Goal: Book appointment/travel/reservation

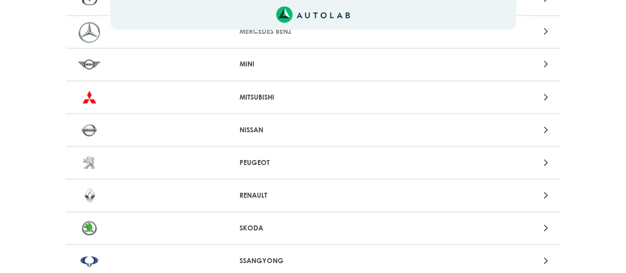
scroll to position [867, 0]
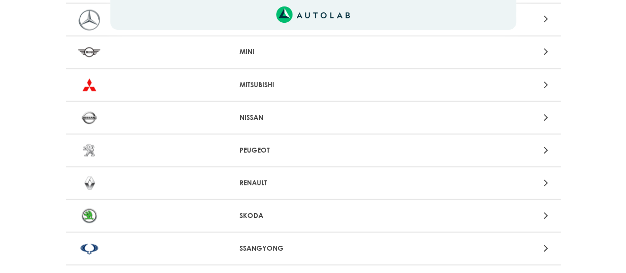
click at [545, 181] on icon at bounding box center [545, 182] width 4 height 13
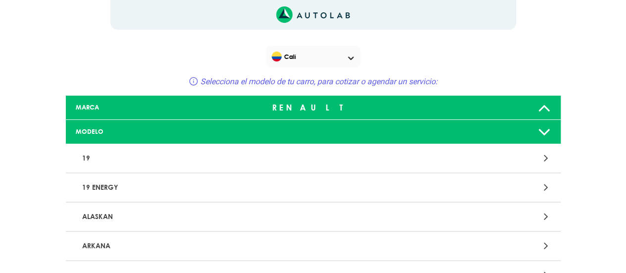
click at [545, 131] on icon at bounding box center [544, 132] width 13 height 20
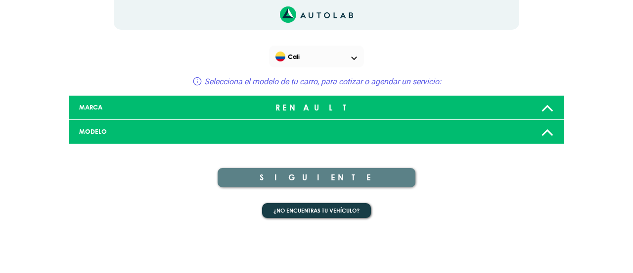
click at [548, 129] on icon at bounding box center [547, 132] width 13 height 20
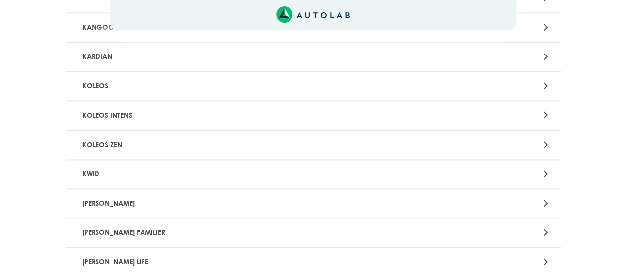
scroll to position [605, 0]
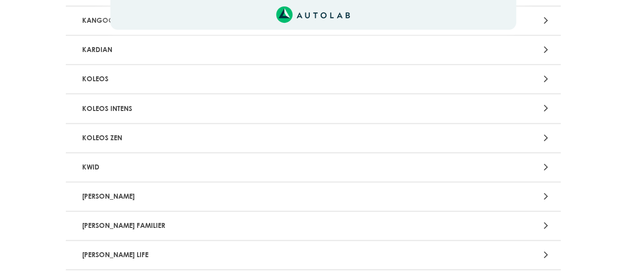
click at [543, 257] on icon at bounding box center [545, 254] width 4 height 13
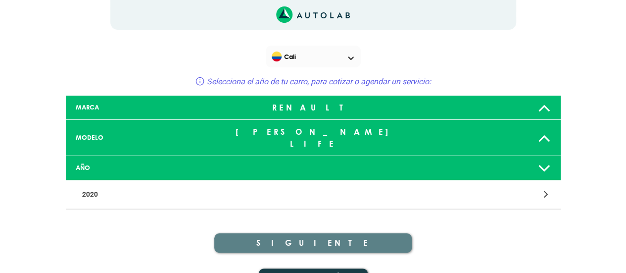
click at [542, 160] on icon at bounding box center [544, 168] width 13 height 20
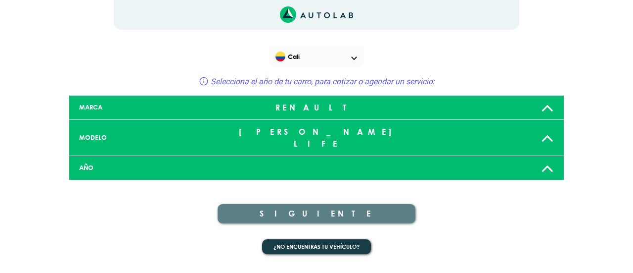
click at [544, 158] on icon at bounding box center [547, 168] width 13 height 20
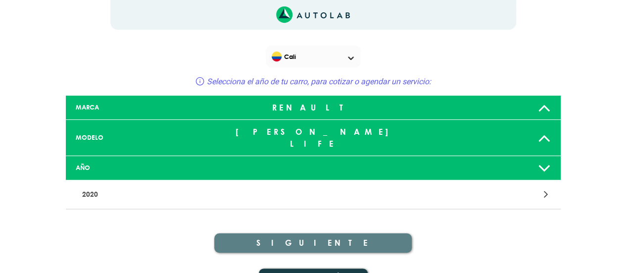
click at [547, 187] on icon at bounding box center [545, 193] width 4 height 13
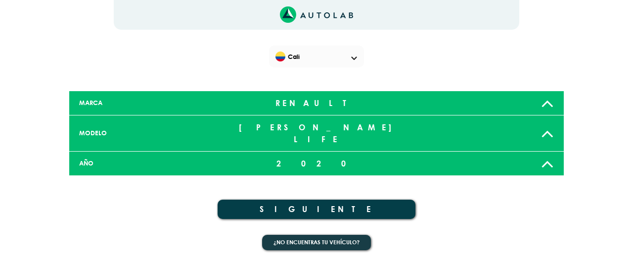
click at [546, 153] on icon at bounding box center [547, 163] width 13 height 20
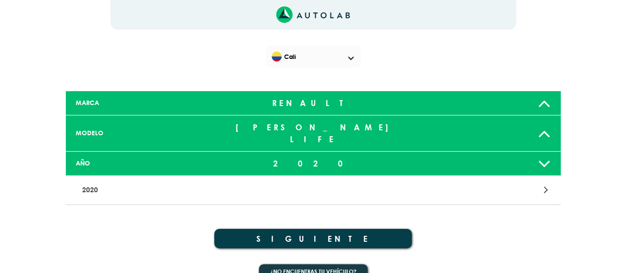
click at [95, 181] on p "2020" at bounding box center [232, 190] width 308 height 18
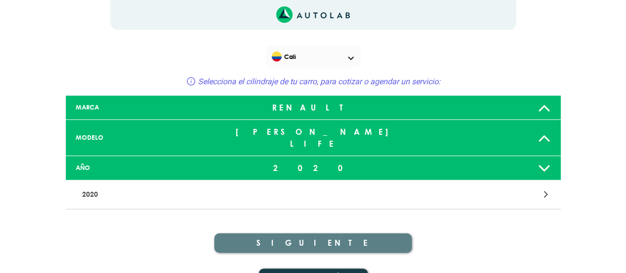
click at [95, 185] on p "2020" at bounding box center [232, 194] width 308 height 18
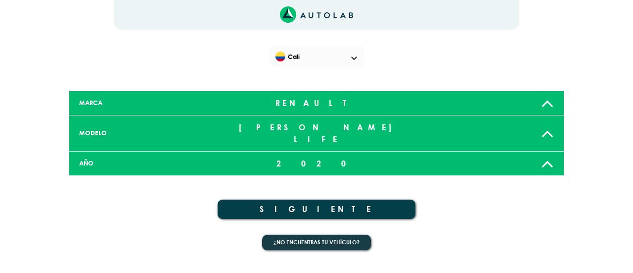
click at [548, 153] on icon at bounding box center [547, 163] width 13 height 20
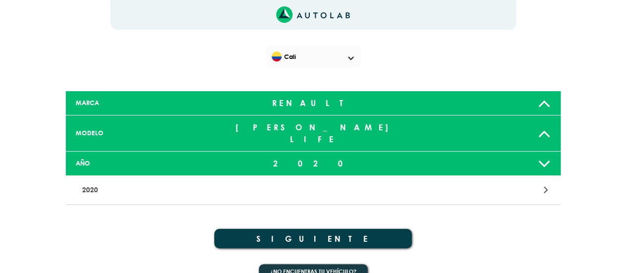
click at [543, 153] on icon at bounding box center [544, 163] width 13 height 20
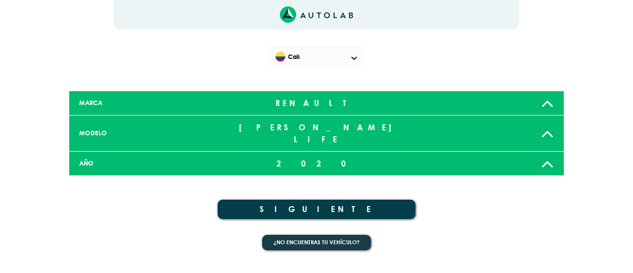
click at [543, 153] on icon at bounding box center [547, 163] width 13 height 20
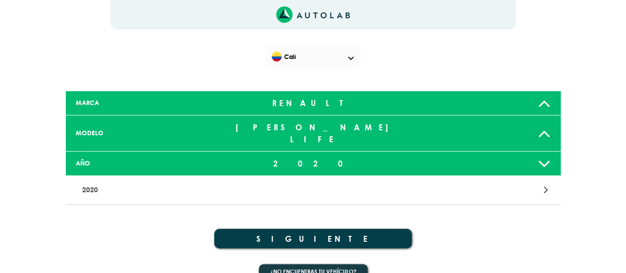
scroll to position [5, 0]
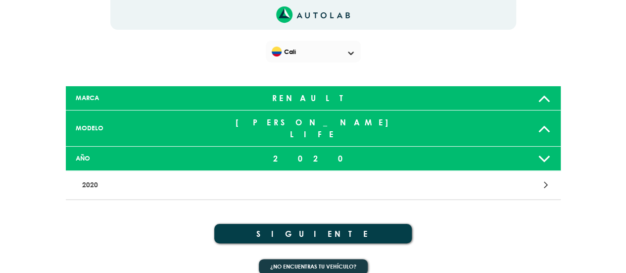
click at [546, 178] on icon at bounding box center [545, 184] width 4 height 13
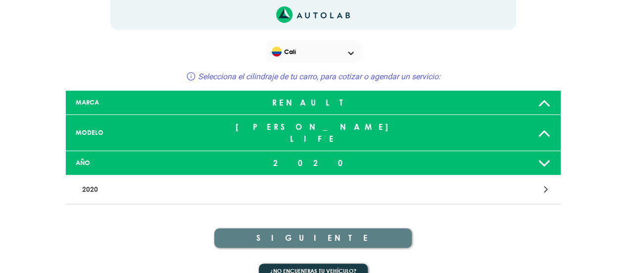
click at [547, 183] on icon at bounding box center [545, 189] width 4 height 13
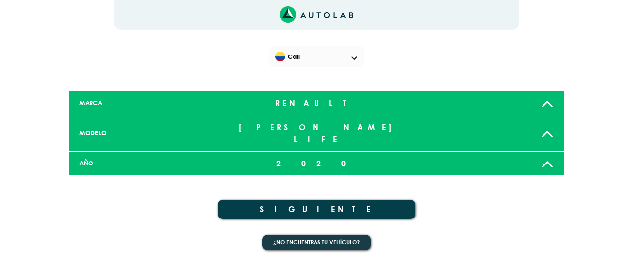
click at [543, 154] on icon at bounding box center [547, 163] width 13 height 20
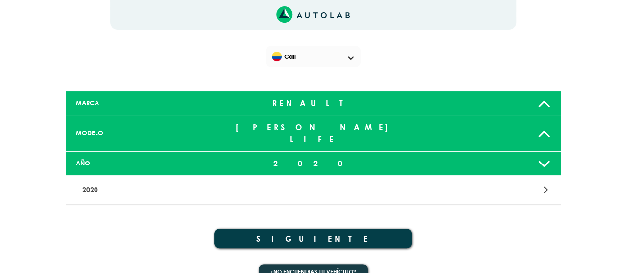
click at [90, 181] on p "2020" at bounding box center [232, 190] width 308 height 18
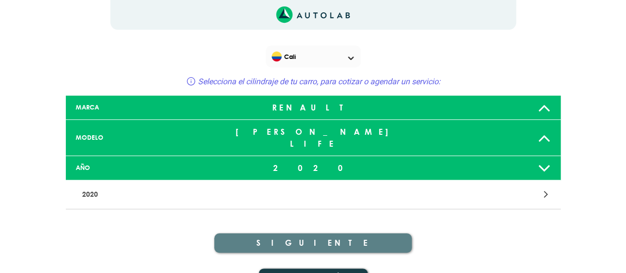
click at [94, 185] on p "2020" at bounding box center [232, 194] width 308 height 18
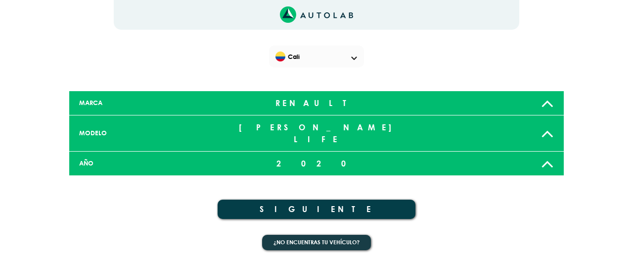
click at [543, 153] on icon at bounding box center [547, 163] width 13 height 20
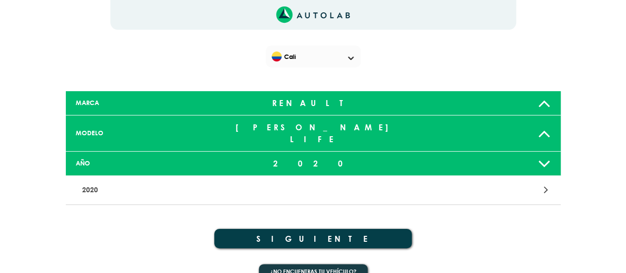
click at [351, 229] on button "SIGUIENTE" at bounding box center [313, 238] width 198 height 19
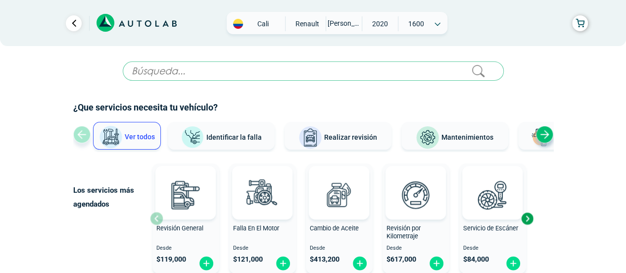
click at [473, 134] on span "Mantenimientos" at bounding box center [467, 137] width 52 height 8
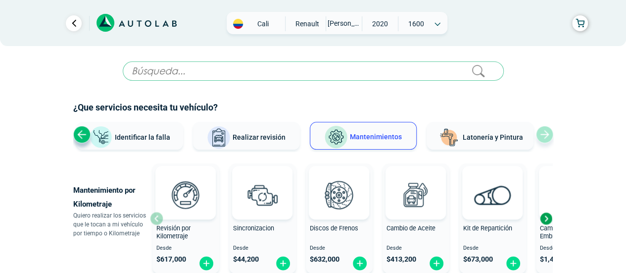
scroll to position [4, 0]
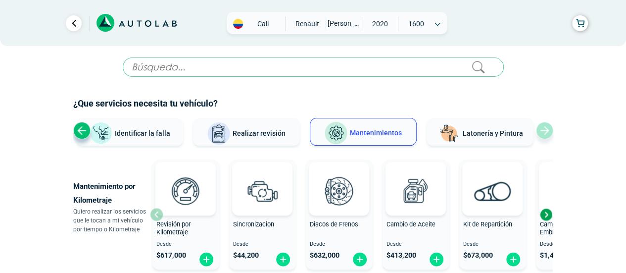
click at [385, 24] on span "2020" at bounding box center [379, 23] width 35 height 15
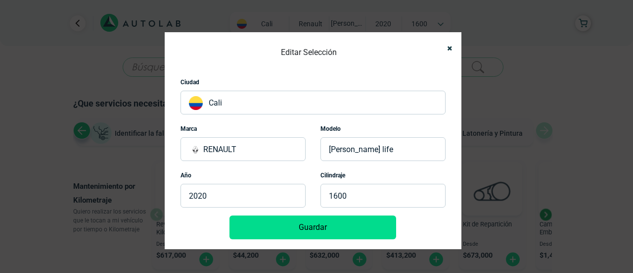
click at [232, 194] on p "2020" at bounding box center [243, 196] width 125 height 24
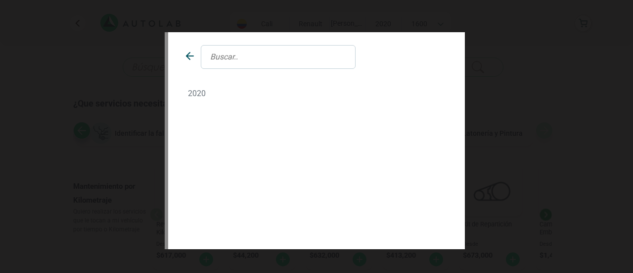
click at [239, 55] on input "text" at bounding box center [278, 57] width 155 height 24
type input "2018"
click at [437, 149] on div "2018" at bounding box center [316, 140] width 297 height 217
click at [189, 55] on icon at bounding box center [190, 56] width 12 height 12
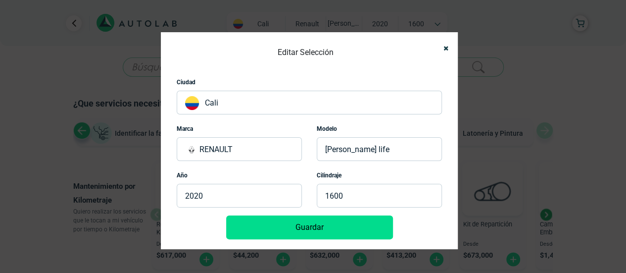
click at [254, 199] on p "2020" at bounding box center [239, 196] width 125 height 24
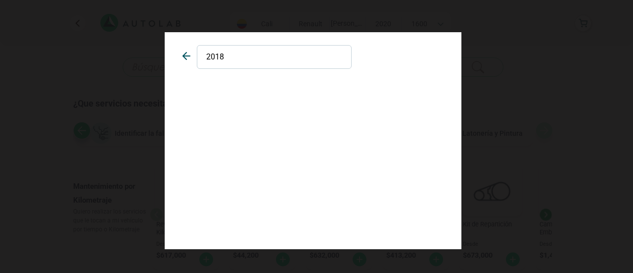
click at [233, 55] on input "2018" at bounding box center [274, 57] width 155 height 24
click at [189, 58] on icon at bounding box center [187, 56] width 12 height 12
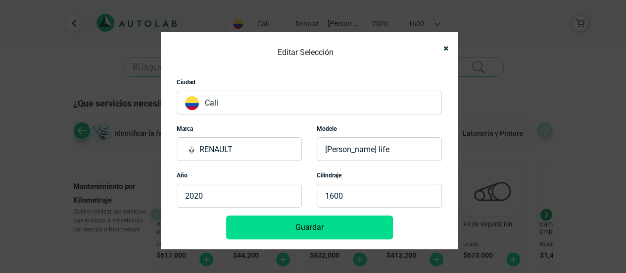
click at [306, 229] on button "Guardar" at bounding box center [309, 227] width 167 height 24
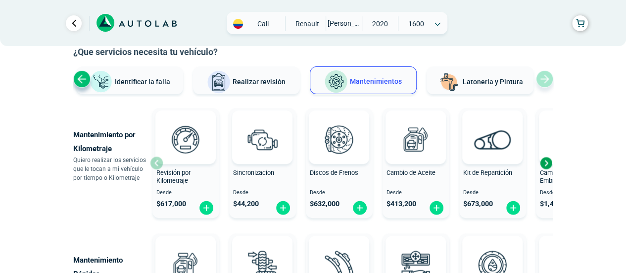
scroll to position [51, 0]
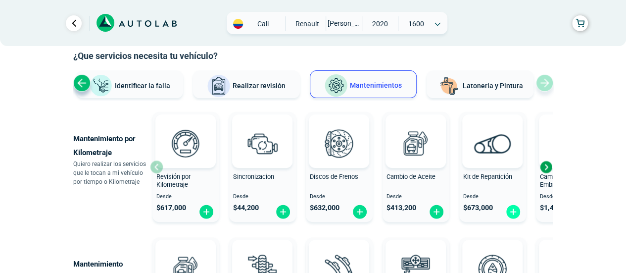
click at [513, 209] on img at bounding box center [513, 211] width 16 height 15
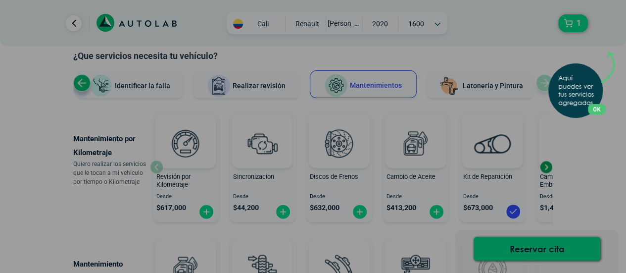
click at [581, 23] on div "Aquí puedes ver tus servicios agregados. OK .aex,.bex{fill:none!important;strok…" at bounding box center [313, 136] width 626 height 273
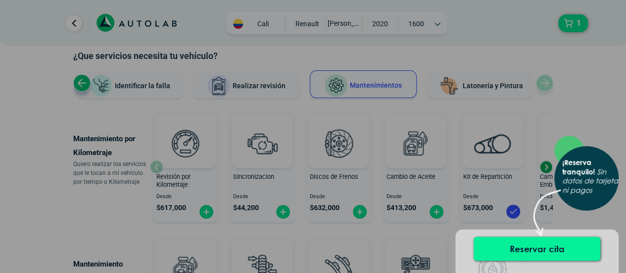
click at [547, 249] on button "Reservar cita" at bounding box center [536, 248] width 127 height 24
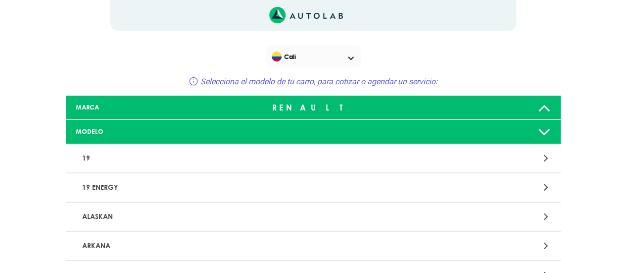
scroll to position [10, 0]
